Goal: Information Seeking & Learning: Learn about a topic

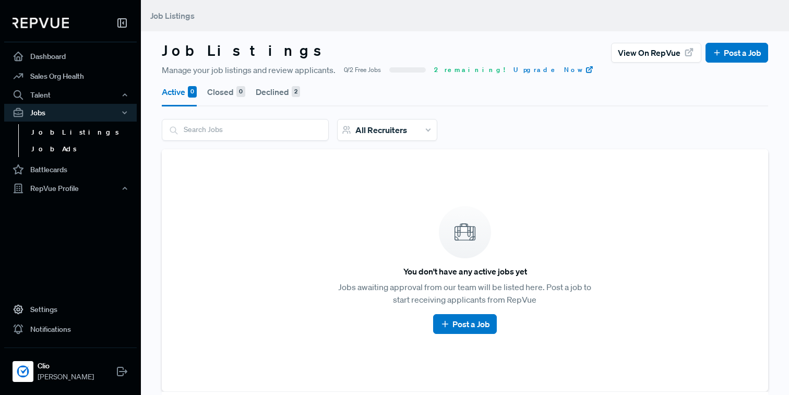
click at [52, 148] on link "Job Ads" at bounding box center [84, 149] width 133 height 17
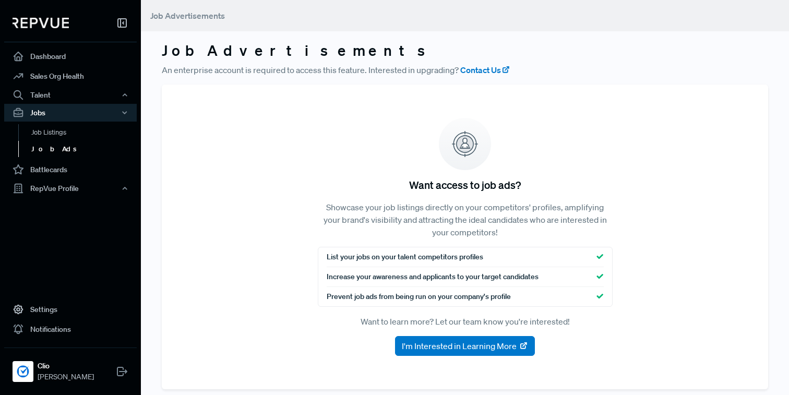
click at [46, 152] on link "Job Ads" at bounding box center [84, 149] width 133 height 17
click at [53, 131] on link "Job Listings" at bounding box center [84, 132] width 133 height 17
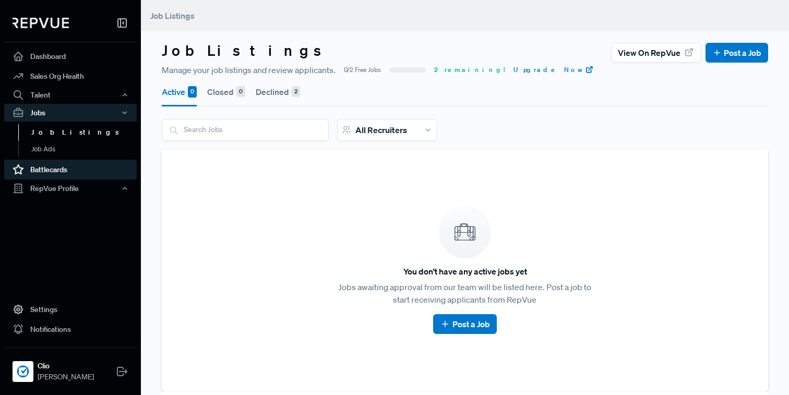
click at [46, 170] on link "Battlecards" at bounding box center [70, 170] width 133 height 20
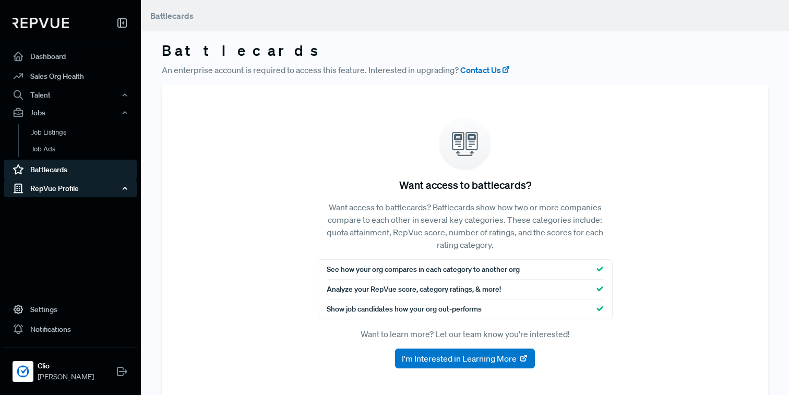
click at [44, 192] on div "RepVue Profile" at bounding box center [70, 189] width 133 height 18
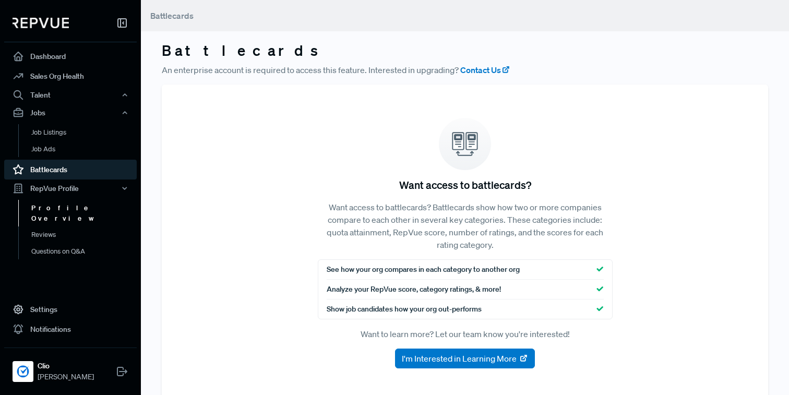
click at [42, 204] on link "Profile Overview" at bounding box center [84, 213] width 133 height 27
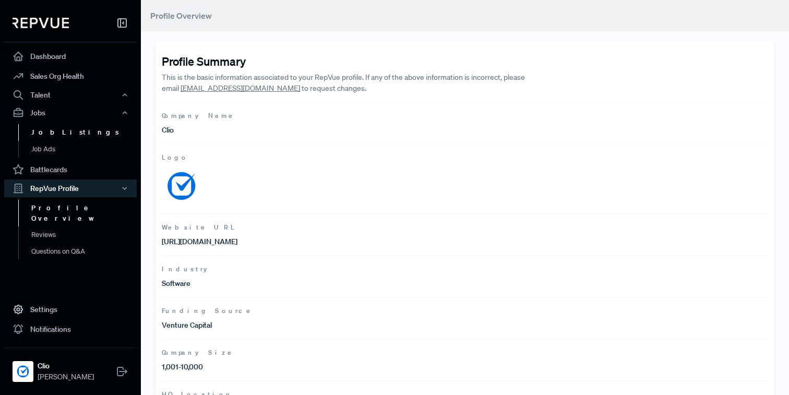
click at [62, 138] on link "Job Listings" at bounding box center [84, 132] width 133 height 17
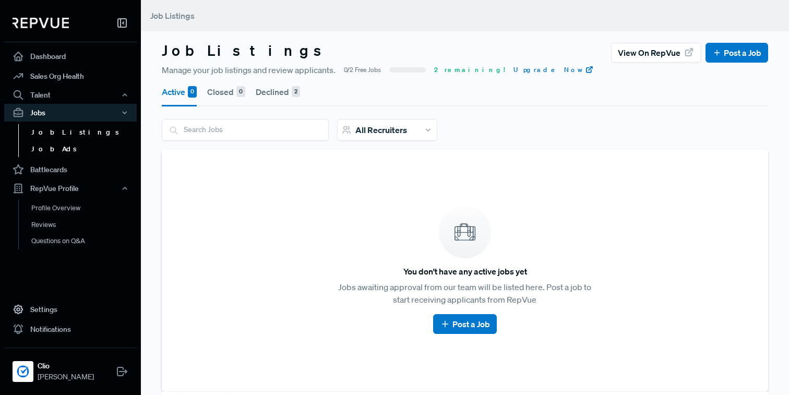
click at [55, 154] on link "Job Ads" at bounding box center [84, 149] width 133 height 17
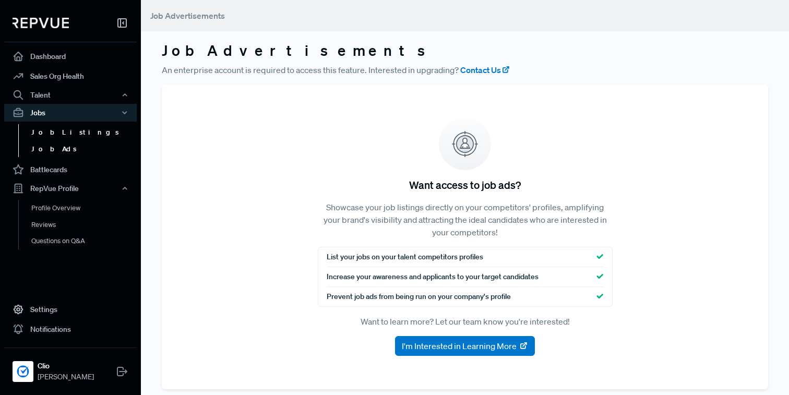
click at [60, 136] on link "Job Listings" at bounding box center [84, 132] width 133 height 17
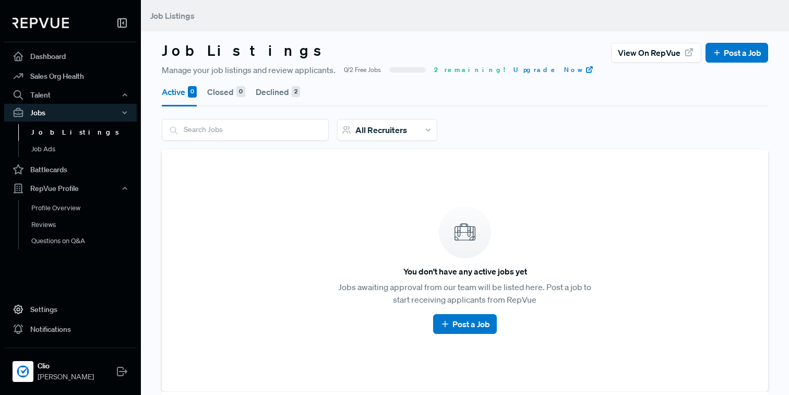
click at [261, 89] on button "Declined 2" at bounding box center [278, 91] width 44 height 29
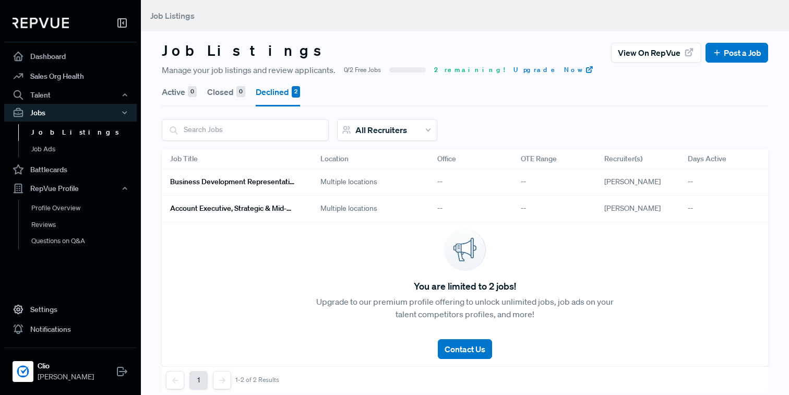
click at [691, 184] on div "--" at bounding box center [722, 182] width 84 height 27
click at [417, 191] on div "Multiple locations" at bounding box center [370, 182] width 117 height 27
click at [62, 205] on link "Profile Overview" at bounding box center [84, 213] width 133 height 27
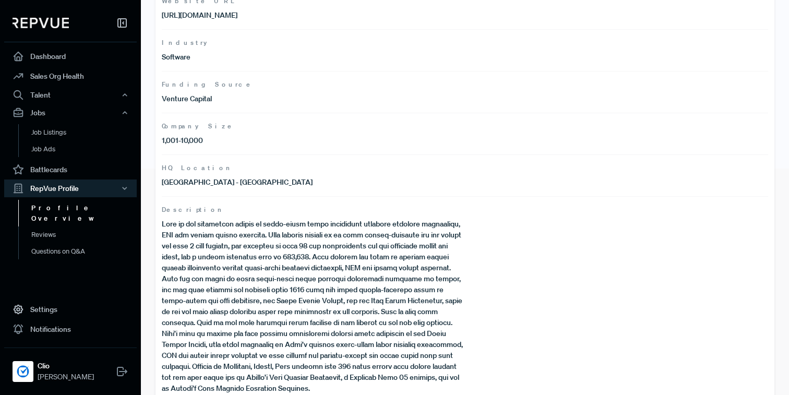
scroll to position [246, 0]
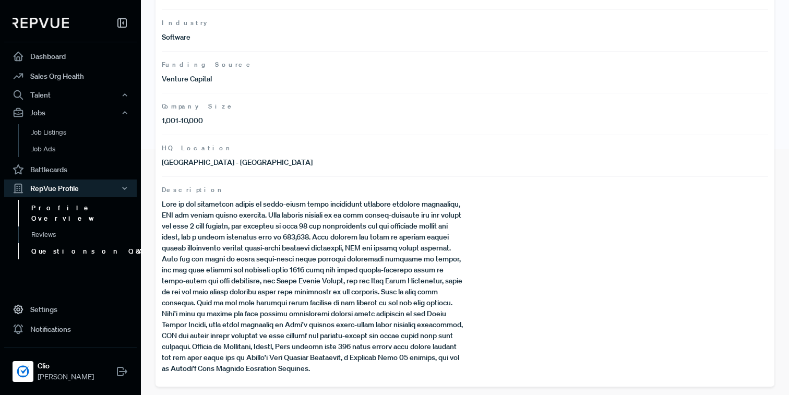
click at [51, 243] on link "Questions on Q&A" at bounding box center [84, 251] width 133 height 17
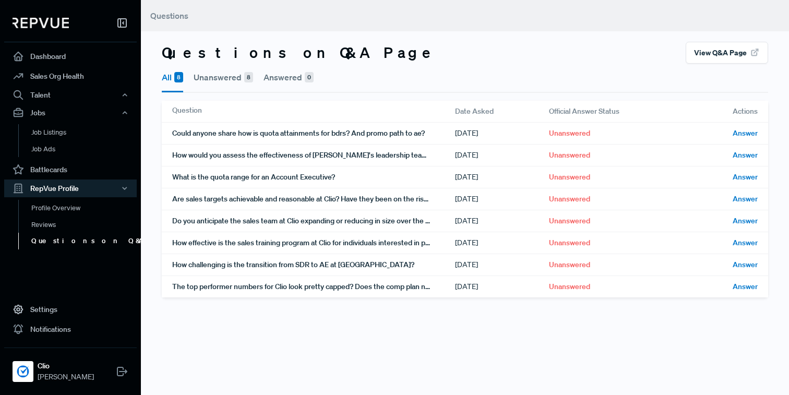
click at [721, 44] on button "View Q&A Page" at bounding box center [727, 53] width 83 height 22
click at [270, 134] on div "Could anyone share how is quota attainments for bdrs? And promo path to ae?" at bounding box center [313, 133] width 283 height 21
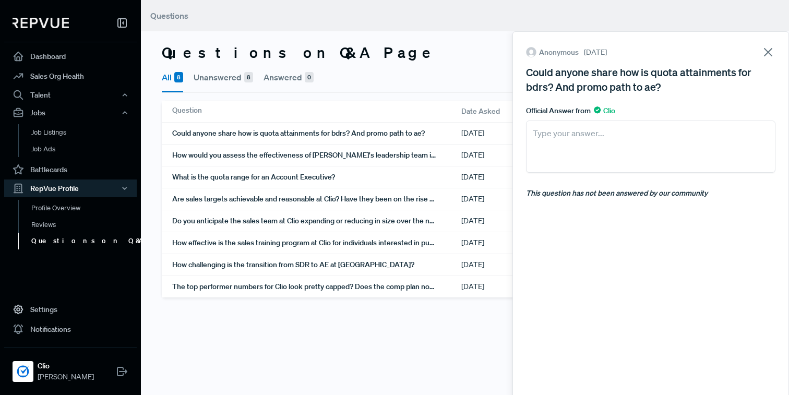
click at [761, 57] on icon at bounding box center [768, 52] width 15 height 15
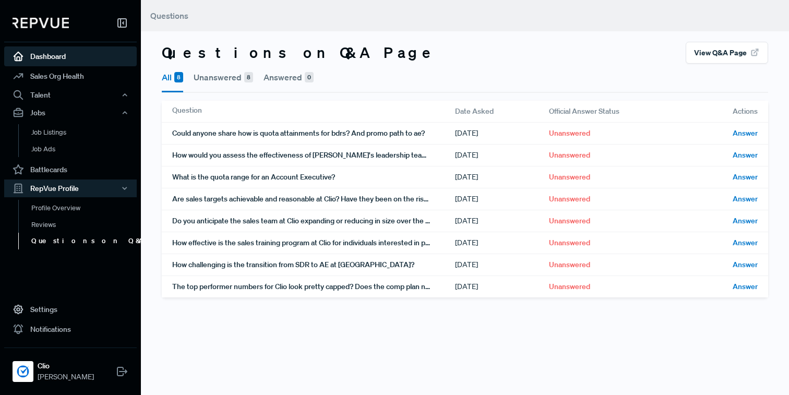
click at [75, 48] on link "Dashboard" at bounding box center [70, 56] width 133 height 20
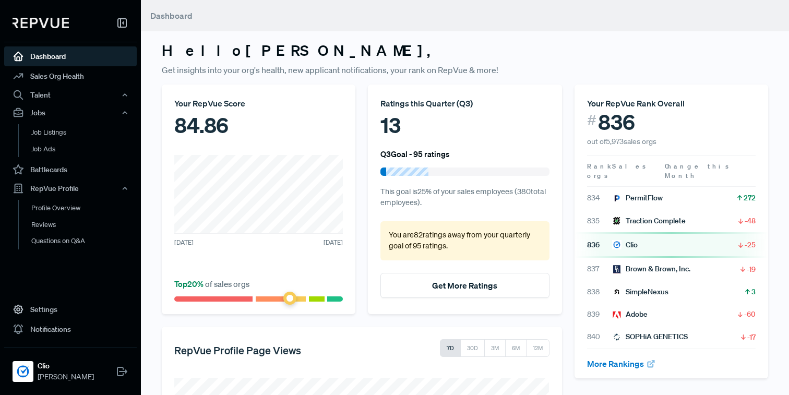
click at [250, 106] on div "Your RepVue Score" at bounding box center [258, 103] width 169 height 13
click at [217, 133] on div "84.86" at bounding box center [258, 125] width 169 height 31
click at [28, 79] on link "Sales Org Health" at bounding box center [70, 76] width 133 height 20
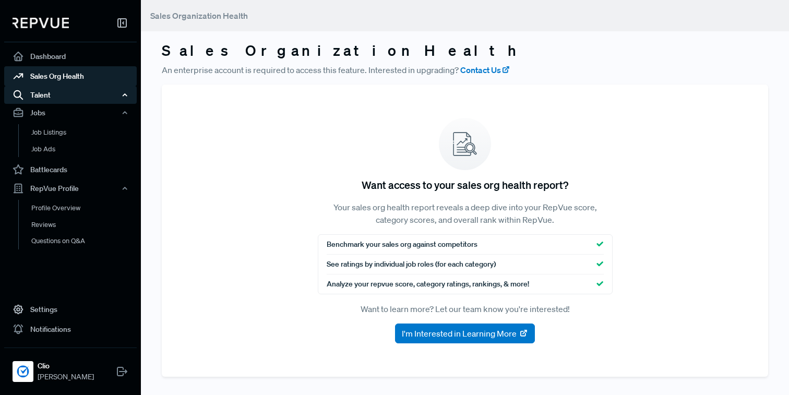
click at [34, 97] on div "Talent" at bounding box center [70, 95] width 133 height 18
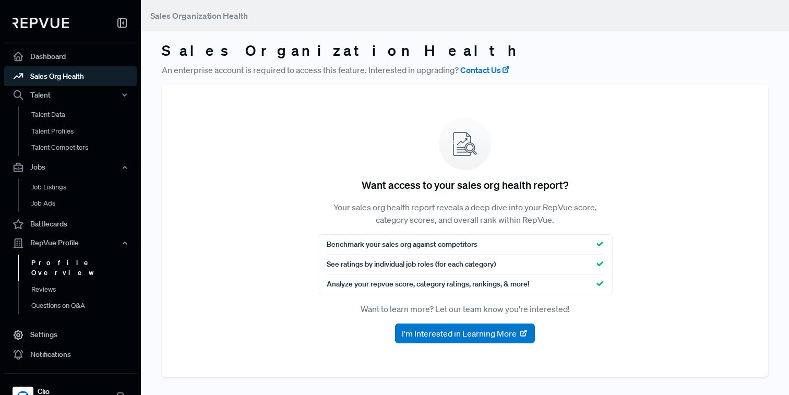
click at [46, 262] on link "Profile Overview" at bounding box center [84, 268] width 133 height 27
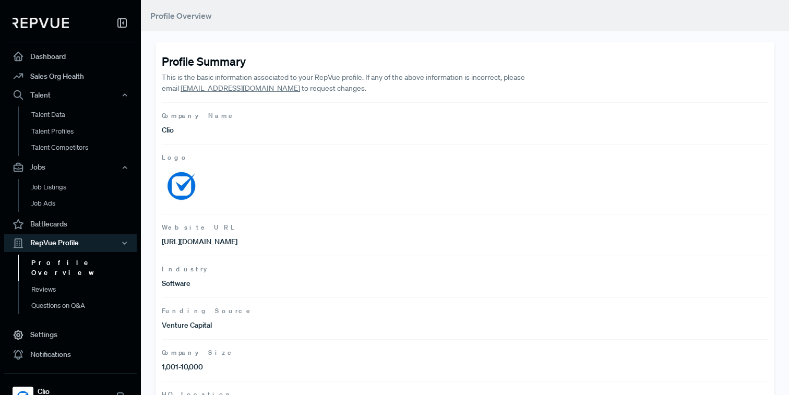
scroll to position [246, 0]
